Goal: Transaction & Acquisition: Purchase product/service

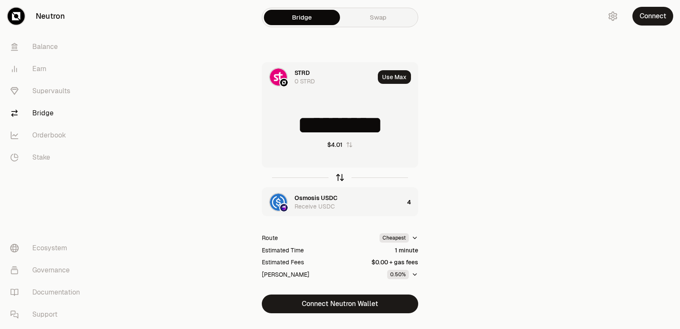
click at [340, 179] on icon "button" at bounding box center [339, 177] width 9 height 9
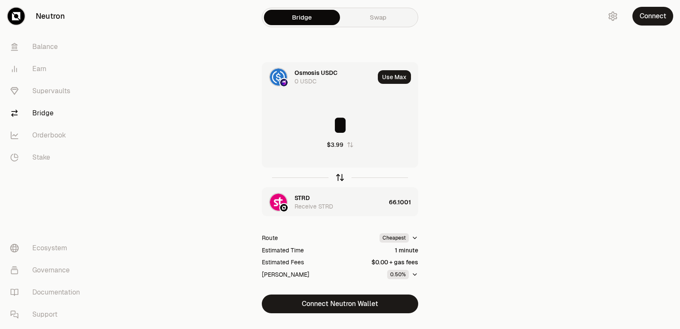
click at [340, 179] on icon "button" at bounding box center [340, 178] width 0 height 6
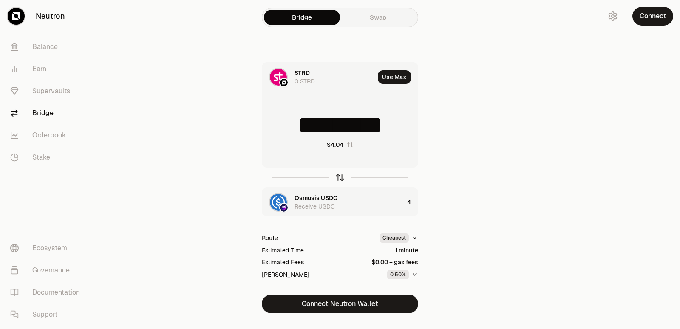
click at [340, 179] on icon "button" at bounding box center [340, 178] width 0 height 6
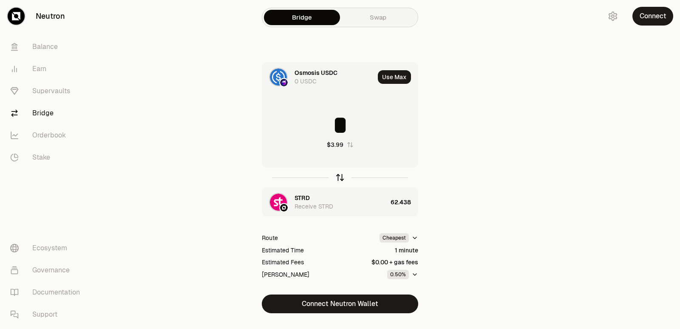
click at [340, 179] on icon "button" at bounding box center [340, 178] width 0 height 6
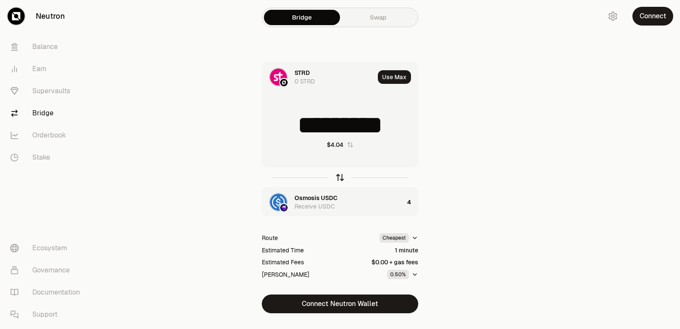
click at [340, 179] on icon "button" at bounding box center [340, 178] width 0 height 6
type input "*"
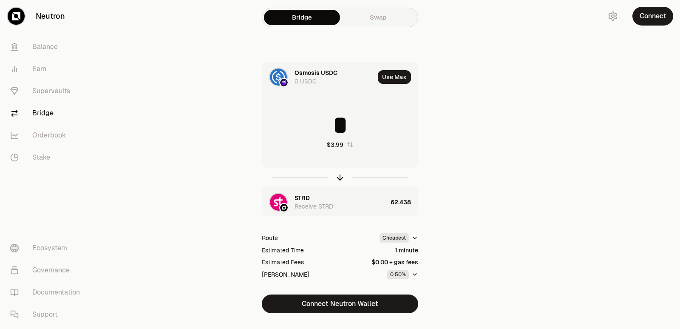
click at [316, 198] on div "STRD Receive STRD" at bounding box center [341, 201] width 93 height 17
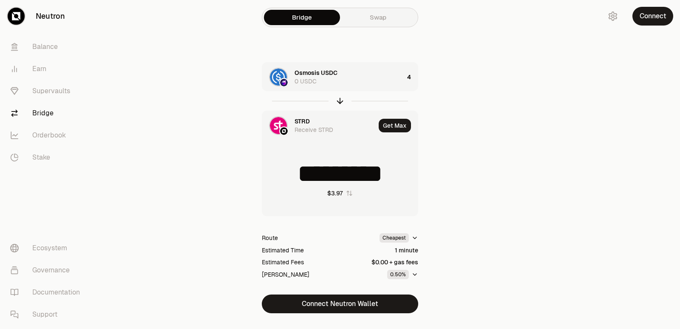
click at [320, 123] on div "STRD Receive STRD" at bounding box center [335, 125] width 81 height 17
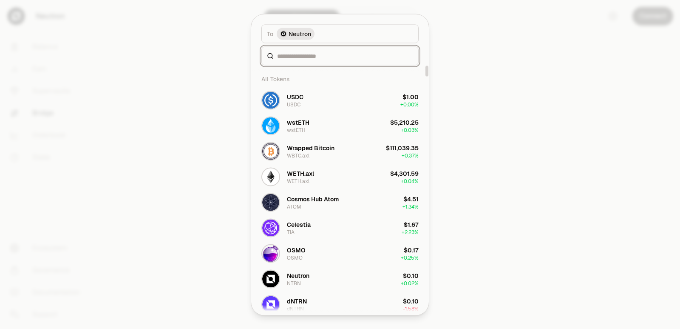
click at [287, 57] on input at bounding box center [345, 55] width 136 height 9
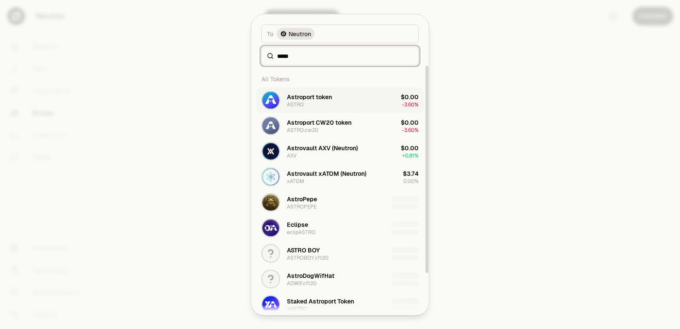
type input "*****"
click at [297, 108] on div "Astroport token ASTRO" at bounding box center [297, 100] width 71 height 19
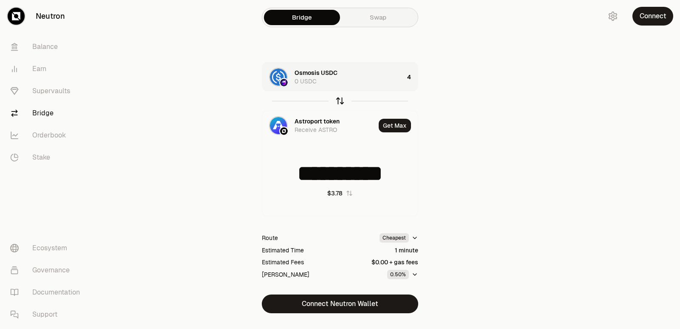
click at [341, 100] on icon "button" at bounding box center [339, 100] width 9 height 9
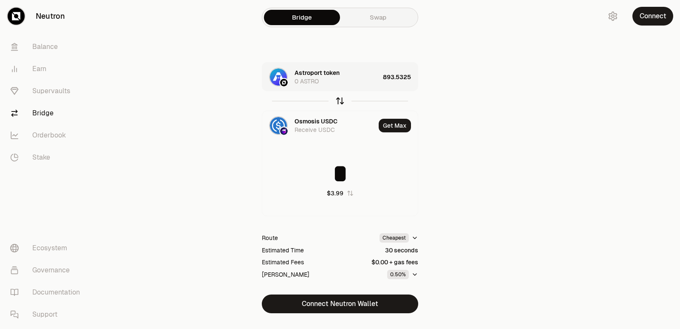
click at [341, 100] on icon "button" at bounding box center [339, 100] width 9 height 9
type input "**********"
click at [364, 81] on div "Osmosis USDC 0 USDC" at bounding box center [349, 76] width 109 height 17
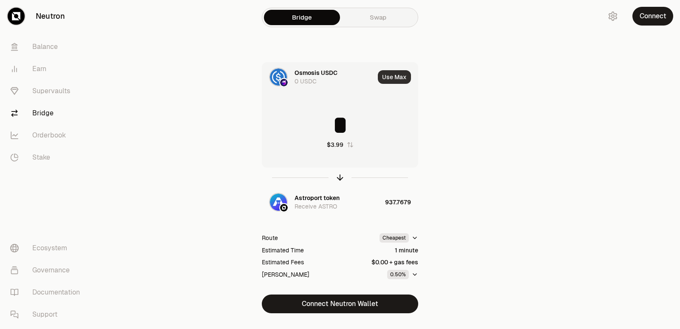
click at [392, 78] on button "Use Max" at bounding box center [394, 77] width 33 height 14
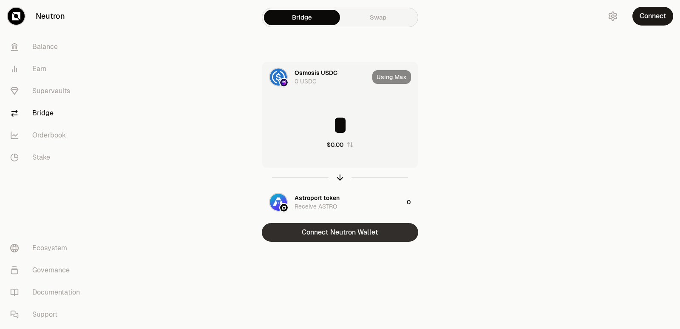
click at [334, 240] on button "Connect Neutron Wallet" at bounding box center [340, 232] width 156 height 19
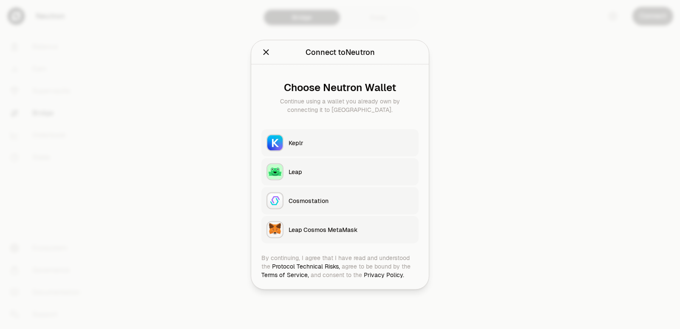
click at [313, 133] on button "Keplr" at bounding box center [340, 142] width 157 height 27
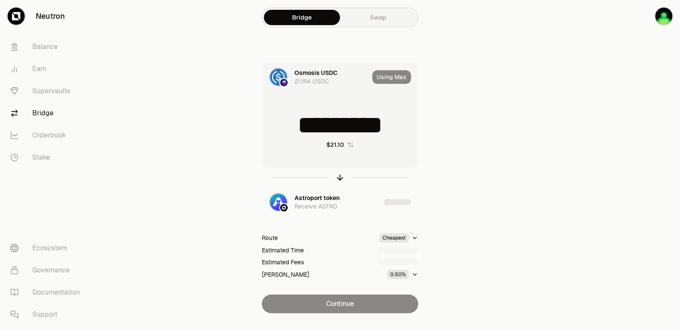
click at [390, 77] on div "Using Max" at bounding box center [394, 77] width 45 height 29
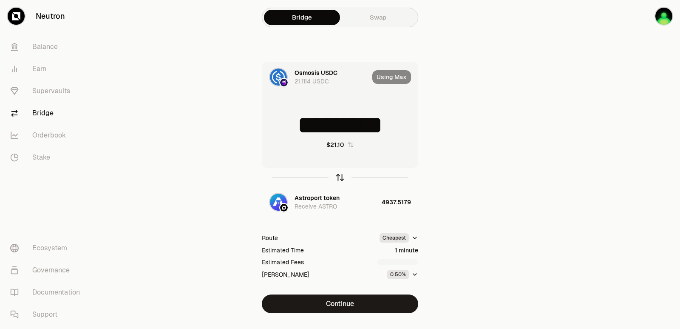
click at [338, 177] on icon "button" at bounding box center [339, 177] width 9 height 9
type input "**********"
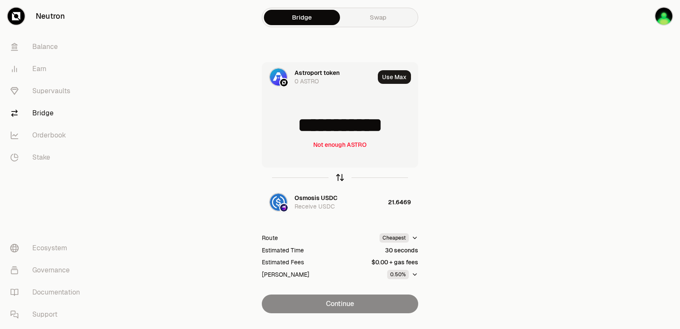
click at [338, 177] on icon "button" at bounding box center [339, 177] width 9 height 9
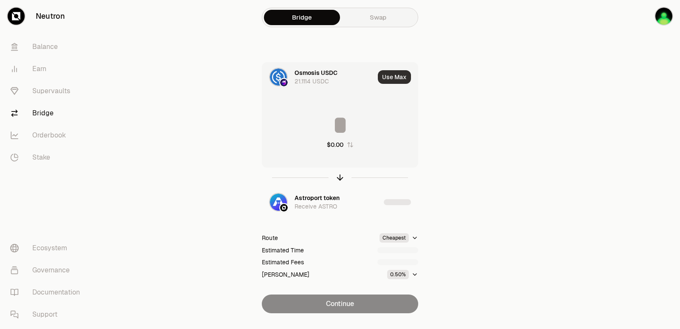
click at [383, 79] on button "Use Max" at bounding box center [394, 77] width 33 height 14
type input "*********"
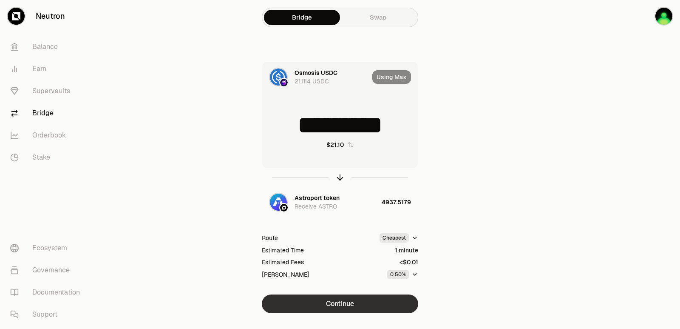
click at [335, 298] on button "Continue" at bounding box center [340, 303] width 156 height 19
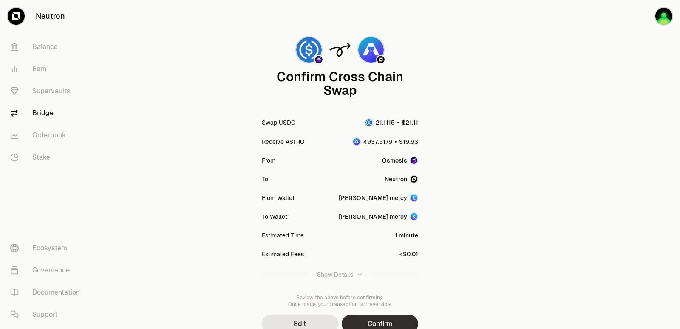
scroll to position [70, 0]
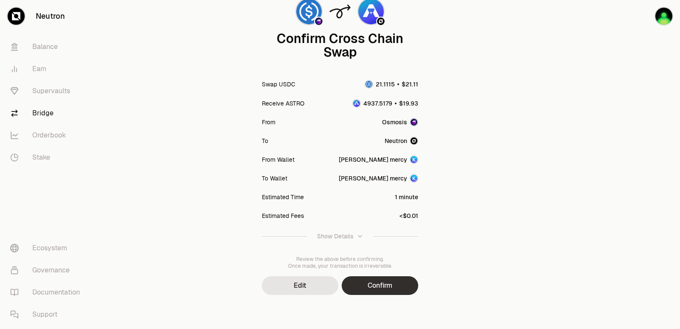
click at [379, 293] on button "Confirm" at bounding box center [380, 285] width 77 height 19
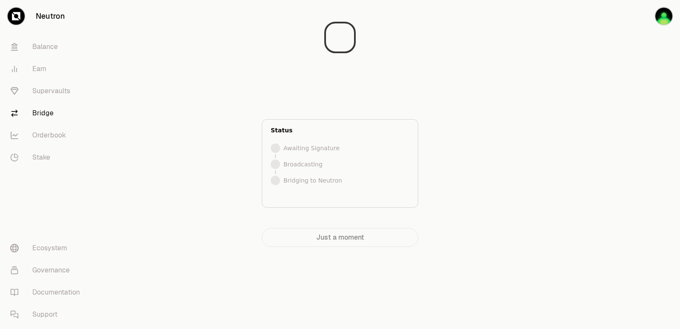
scroll to position [0, 0]
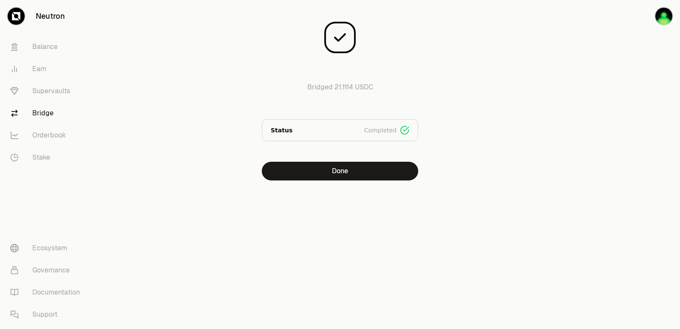
click at [339, 186] on div "All done! Bridged 21.1114 USDC Status Completed Signed Broadcasted Bridged Done" at bounding box center [340, 107] width 306 height 214
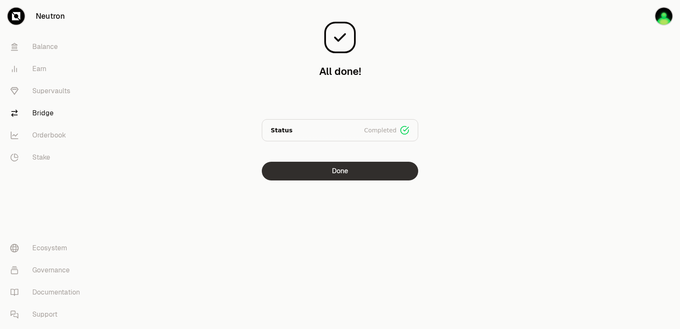
click at [342, 178] on button "Done" at bounding box center [340, 171] width 156 height 19
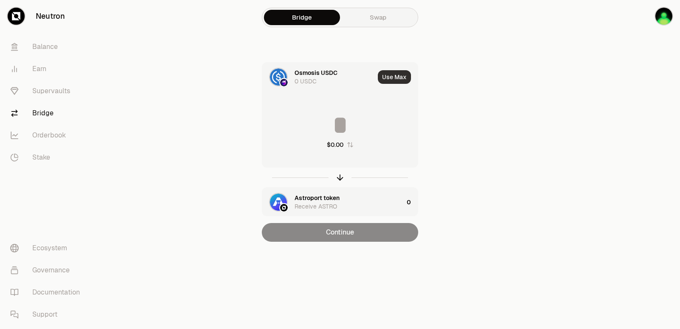
click at [397, 77] on button "Use Max" at bounding box center [394, 77] width 33 height 14
type input "*"
click at [342, 176] on icon "button" at bounding box center [339, 177] width 9 height 9
click at [395, 79] on button "Use Max" at bounding box center [394, 77] width 33 height 14
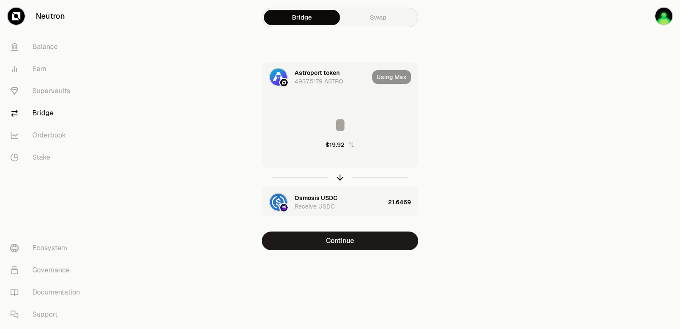
type input "**********"
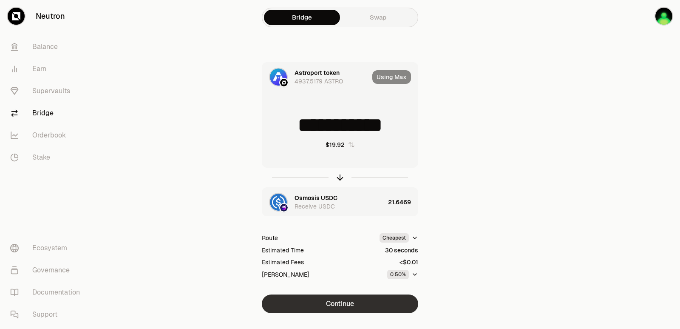
click at [337, 305] on button "Continue" at bounding box center [340, 303] width 156 height 19
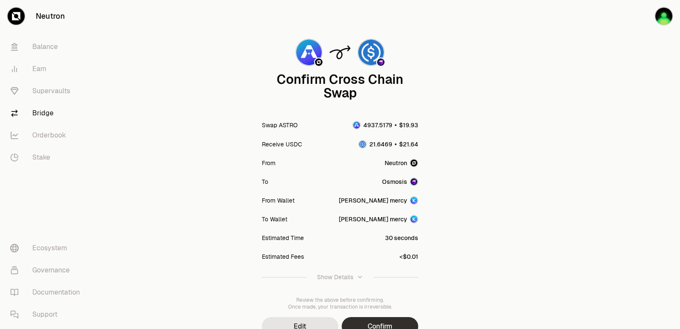
scroll to position [70, 0]
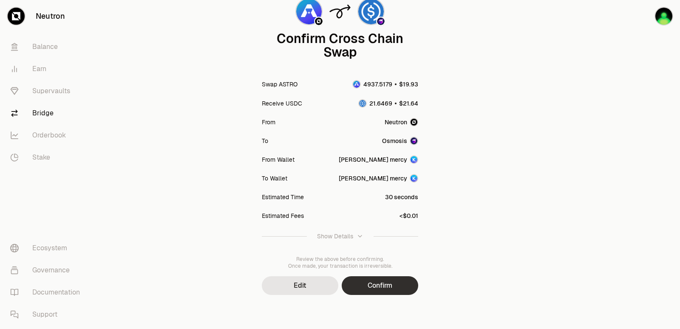
click at [389, 287] on button "Confirm" at bounding box center [380, 285] width 77 height 19
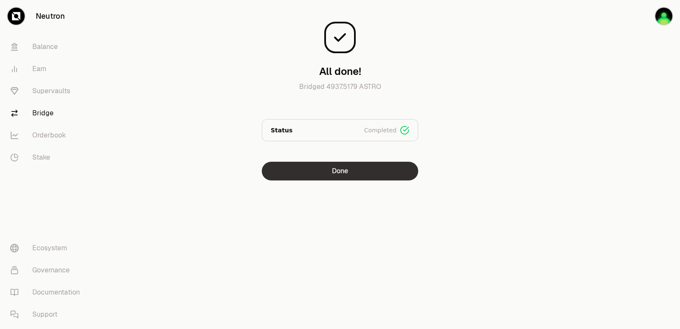
click at [329, 176] on button "Done" at bounding box center [340, 171] width 156 height 19
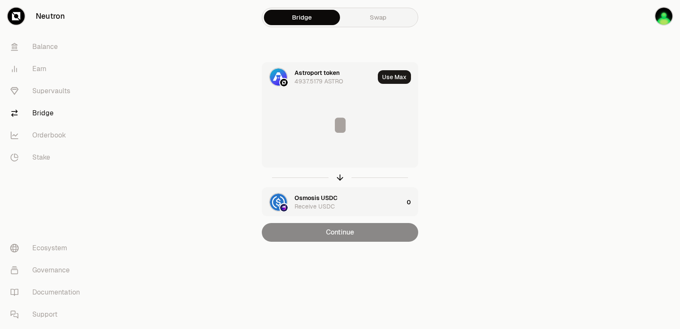
click at [332, 173] on div at bounding box center [340, 178] width 156 height 20
click at [343, 179] on icon "button" at bounding box center [339, 177] width 9 height 9
click at [326, 119] on input at bounding box center [340, 125] width 156 height 26
click at [392, 77] on button "Use Max" at bounding box center [394, 77] width 33 height 14
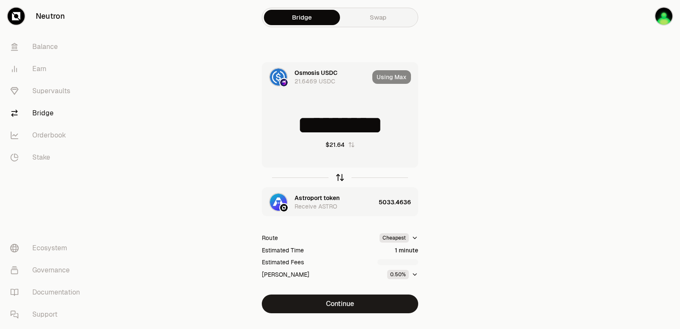
click at [339, 176] on icon "button" at bounding box center [341, 176] width 6 height 3
type input "**********"
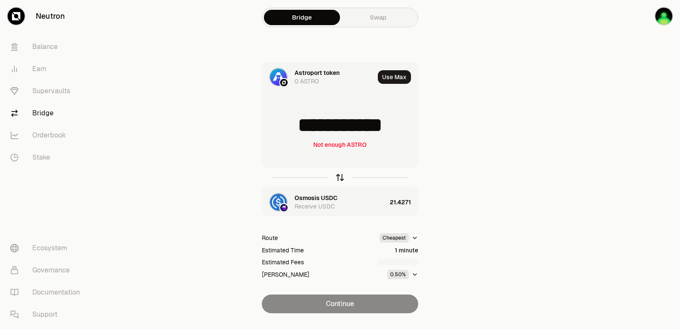
click at [339, 176] on icon "button" at bounding box center [341, 176] width 6 height 3
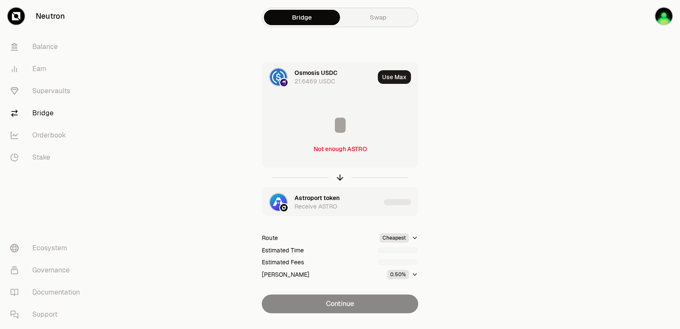
click at [320, 131] on input at bounding box center [340, 125] width 156 height 26
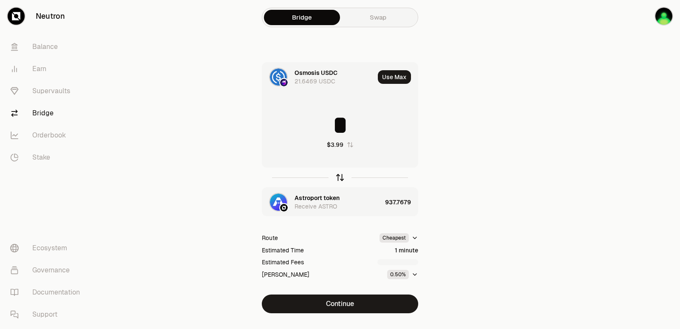
click at [337, 181] on icon "button" at bounding box center [339, 177] width 9 height 9
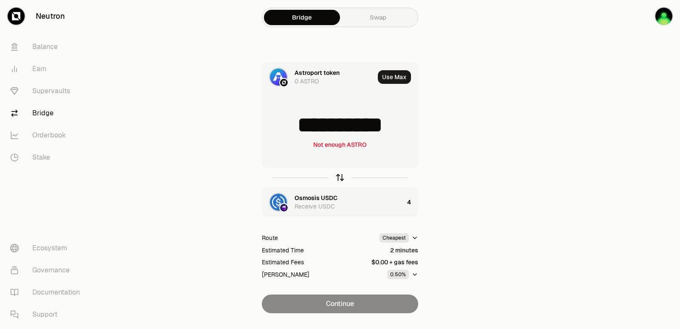
click at [339, 177] on icon "button" at bounding box center [339, 177] width 9 height 9
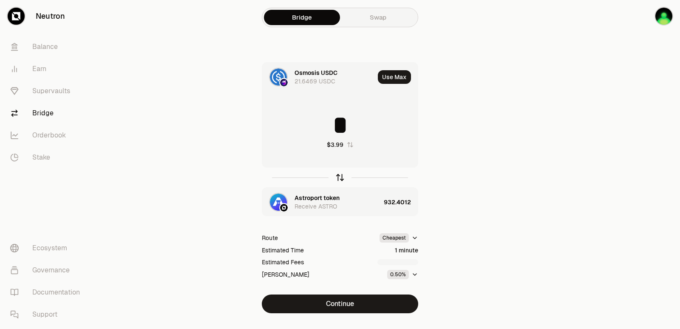
click at [339, 177] on icon "button" at bounding box center [339, 177] width 9 height 9
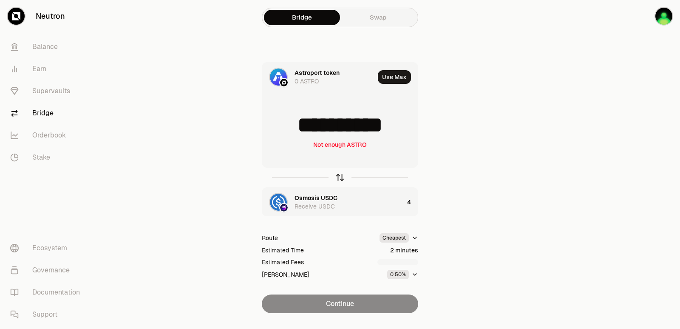
click at [339, 177] on icon "button" at bounding box center [339, 177] width 9 height 9
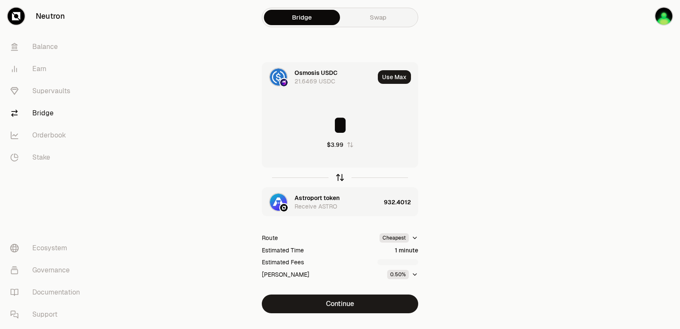
click at [339, 177] on icon "button" at bounding box center [339, 177] width 9 height 9
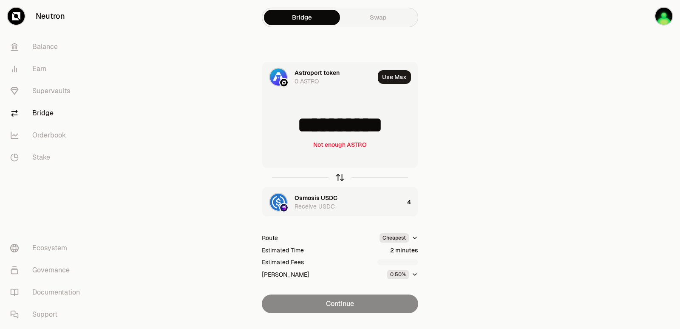
click at [339, 177] on icon "button" at bounding box center [339, 177] width 9 height 9
type input "*"
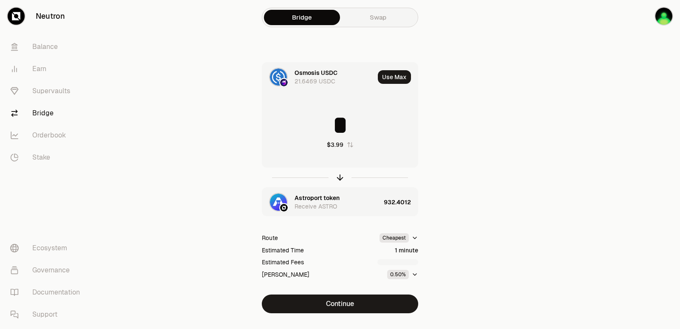
click at [305, 199] on div "Astroport token" at bounding box center [317, 197] width 45 height 9
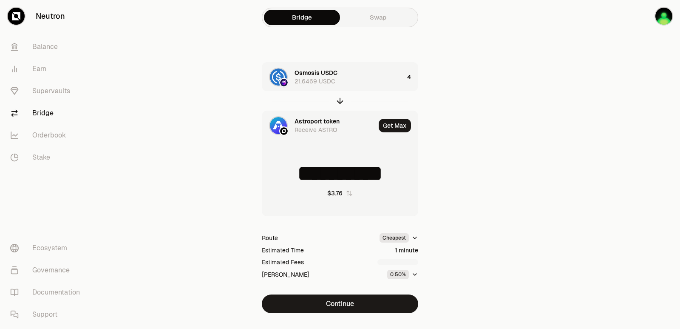
click at [294, 125] on div "Astroport token Receive ASTRO" at bounding box center [318, 125] width 113 height 29
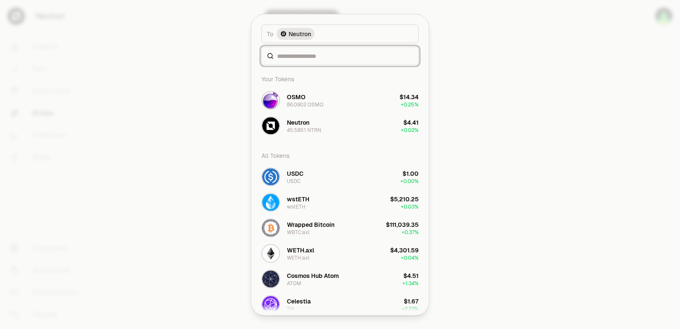
click at [303, 55] on input at bounding box center [345, 55] width 136 height 9
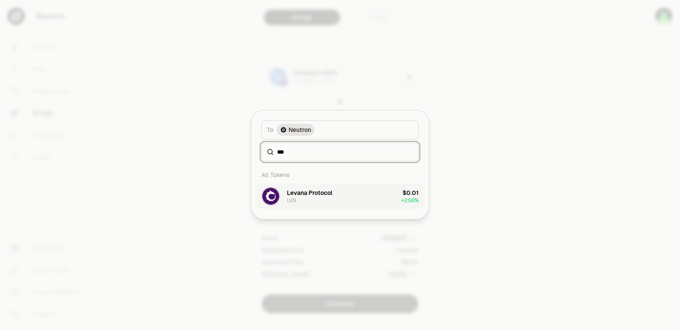
type input "***"
click at [334, 202] on button "Levana Protocol LVN $0.01 + 2.56%" at bounding box center [340, 196] width 168 height 26
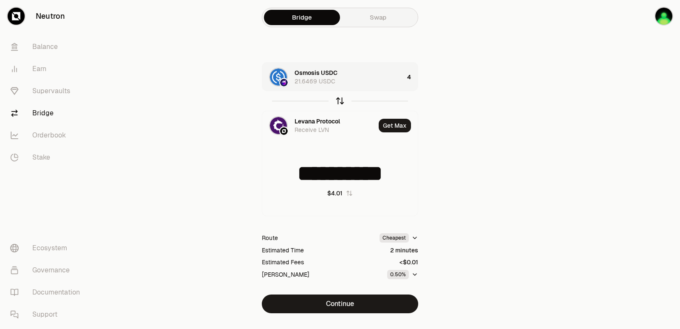
click at [339, 104] on icon "button" at bounding box center [339, 100] width 9 height 9
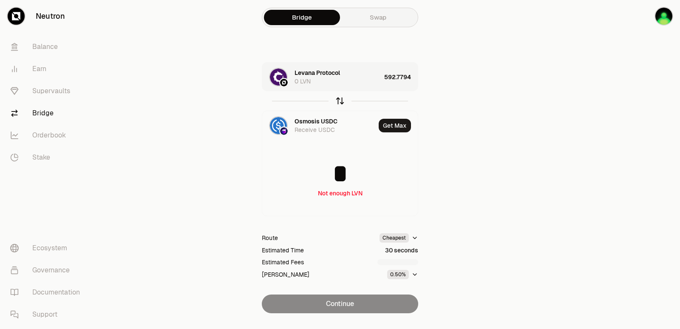
click at [338, 103] on icon "button" at bounding box center [339, 100] width 9 height 9
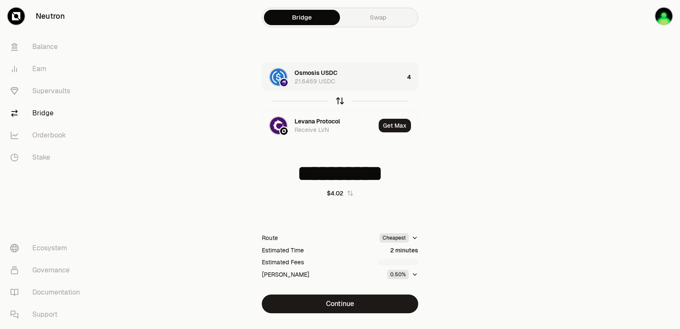
click at [338, 103] on icon "button" at bounding box center [339, 100] width 9 height 9
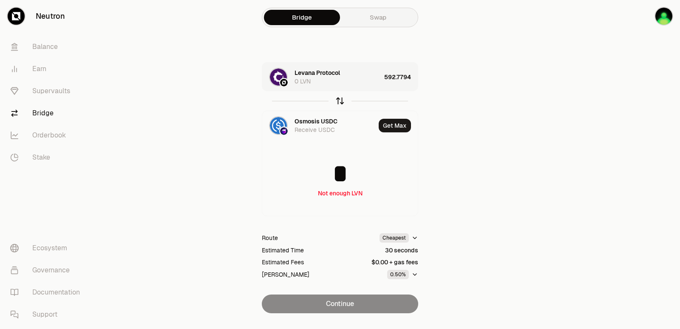
click at [342, 97] on icon "button" at bounding box center [339, 100] width 9 height 9
type input "**********"
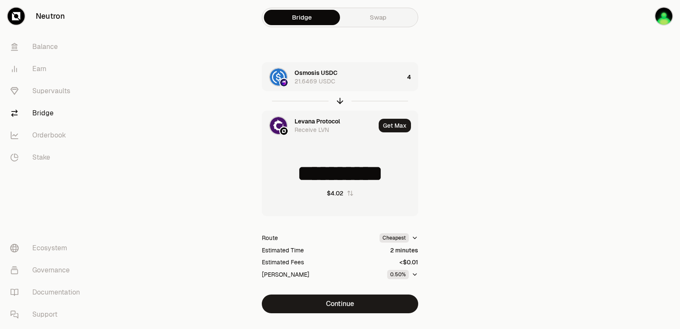
click at [319, 121] on div "Levana Protocol" at bounding box center [317, 121] width 45 height 9
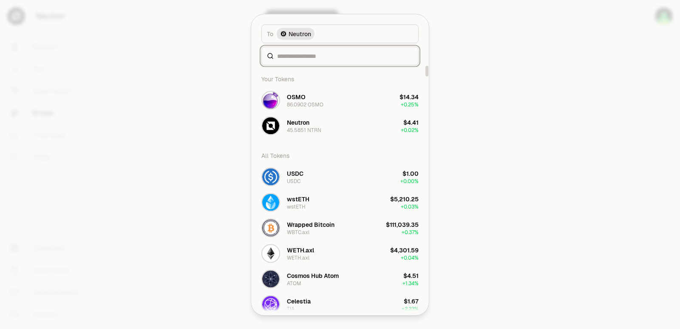
click at [307, 57] on input at bounding box center [345, 55] width 136 height 9
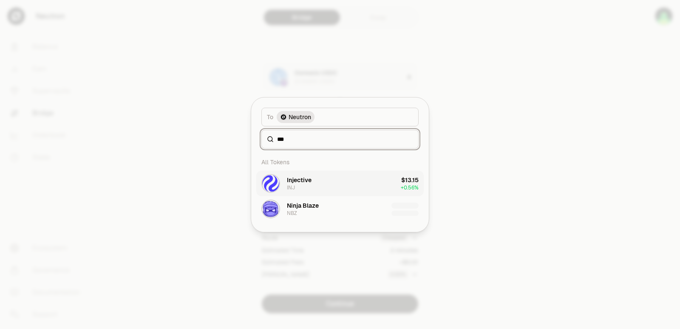
type input "***"
click at [328, 176] on button "Injective INJ $13.15 + 0.56%" at bounding box center [340, 184] width 168 height 26
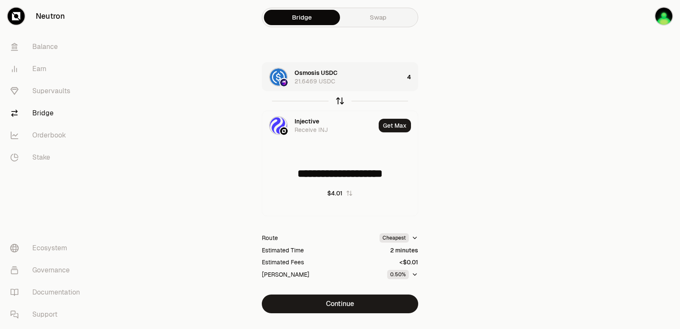
click at [340, 100] on icon "button" at bounding box center [339, 100] width 9 height 9
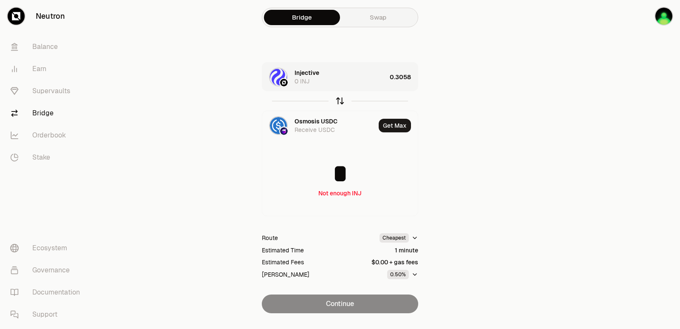
click at [340, 100] on icon "button" at bounding box center [339, 100] width 9 height 9
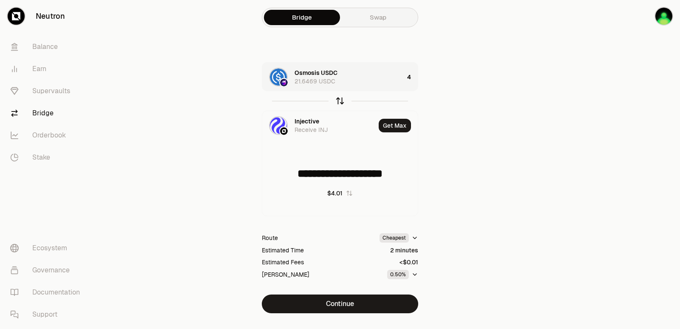
click at [340, 100] on icon "button" at bounding box center [339, 100] width 9 height 9
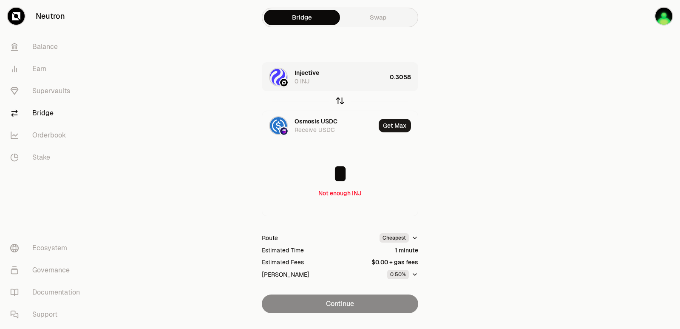
click at [342, 101] on icon "button" at bounding box center [339, 100] width 9 height 9
type input "**********"
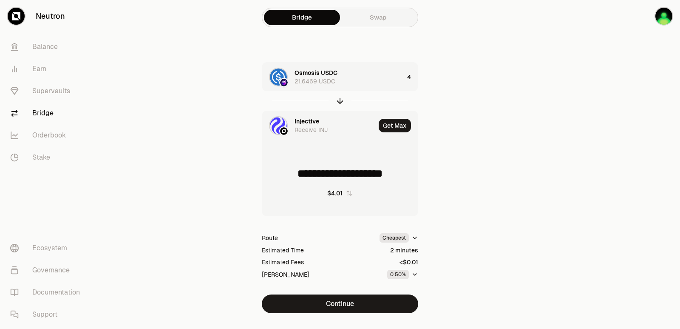
click at [309, 121] on div "Injective" at bounding box center [307, 121] width 25 height 9
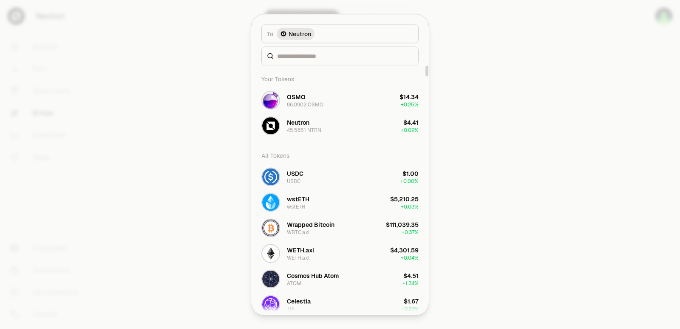
click at [303, 51] on div at bounding box center [340, 55] width 157 height 19
click at [300, 54] on input at bounding box center [345, 55] width 136 height 9
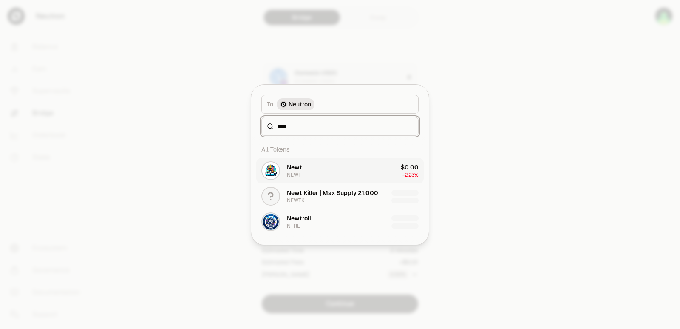
type input "****"
click at [317, 170] on button "Newt NEWT $0.00 -2.23%" at bounding box center [340, 171] width 168 height 26
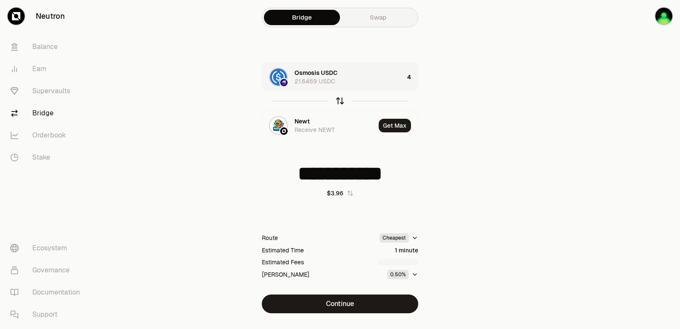
click at [339, 101] on icon "button" at bounding box center [339, 100] width 9 height 9
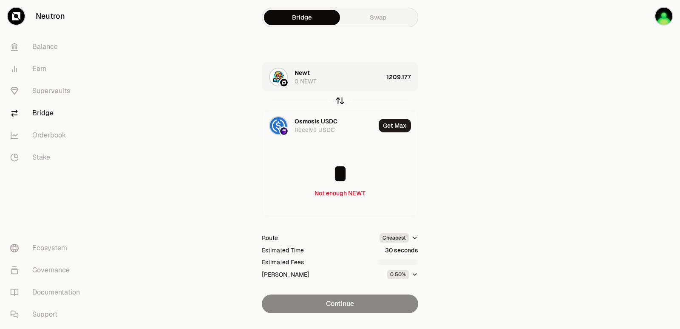
click at [339, 101] on icon "button" at bounding box center [339, 100] width 9 height 9
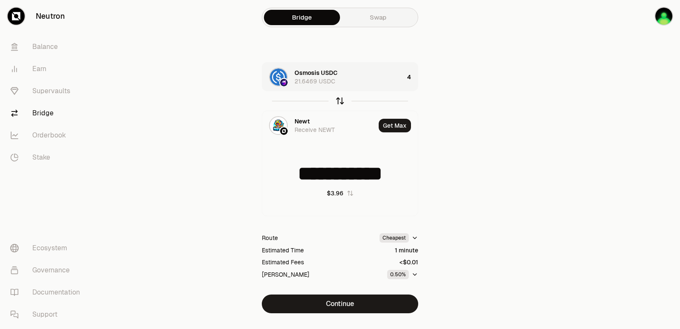
click at [339, 101] on icon "button" at bounding box center [339, 100] width 9 height 9
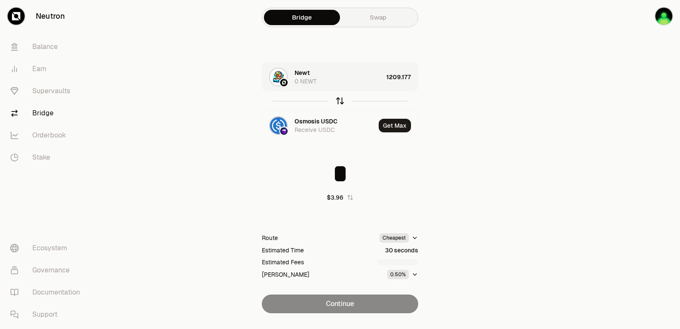
click at [339, 101] on icon "button" at bounding box center [339, 100] width 9 height 9
type input "**********"
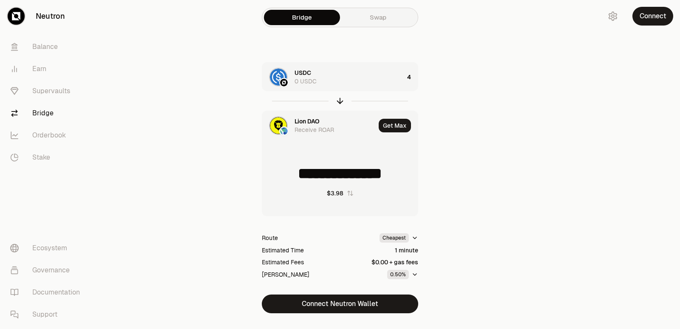
type input "**********"
